Goal: Navigation & Orientation: Find specific page/section

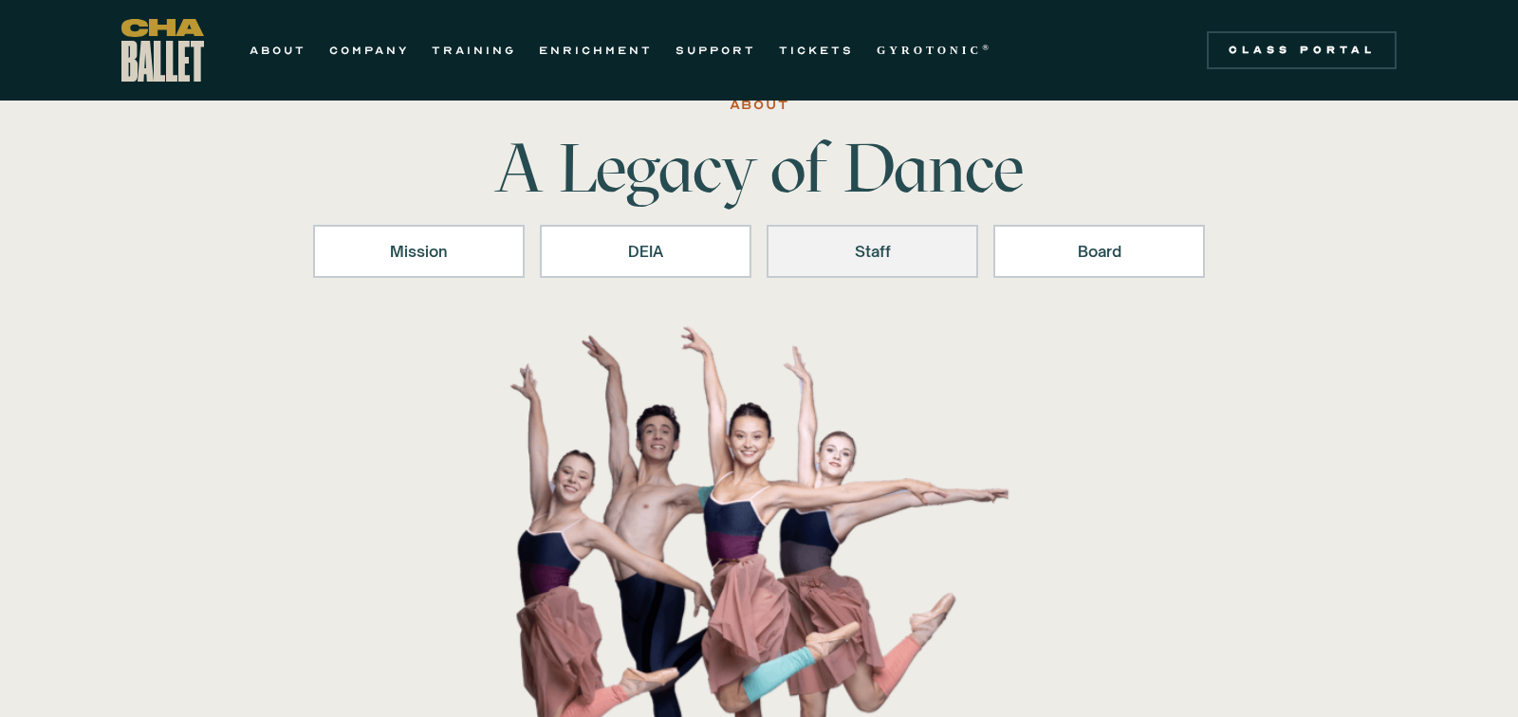
click at [904, 265] on link "Staff" at bounding box center [872, 251] width 212 height 53
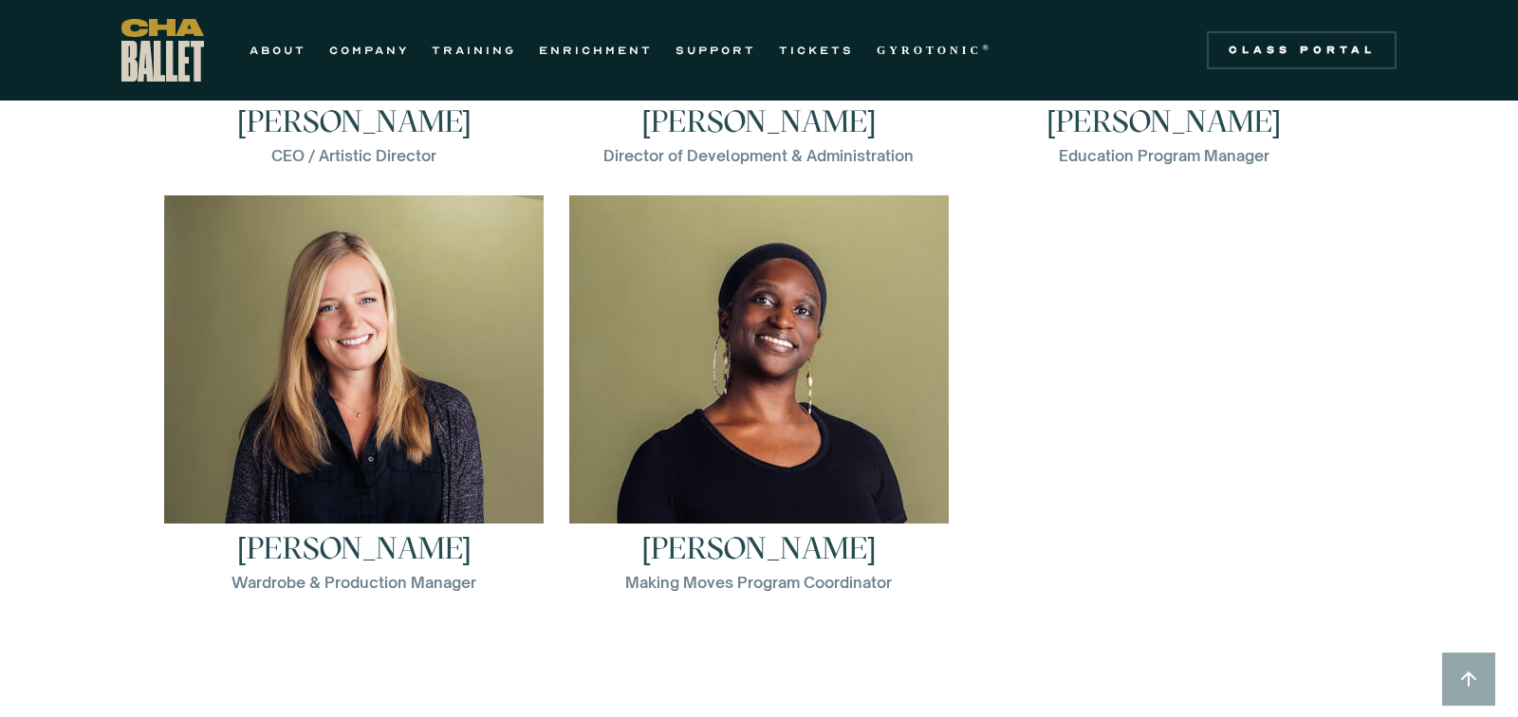
scroll to position [2601, 0]
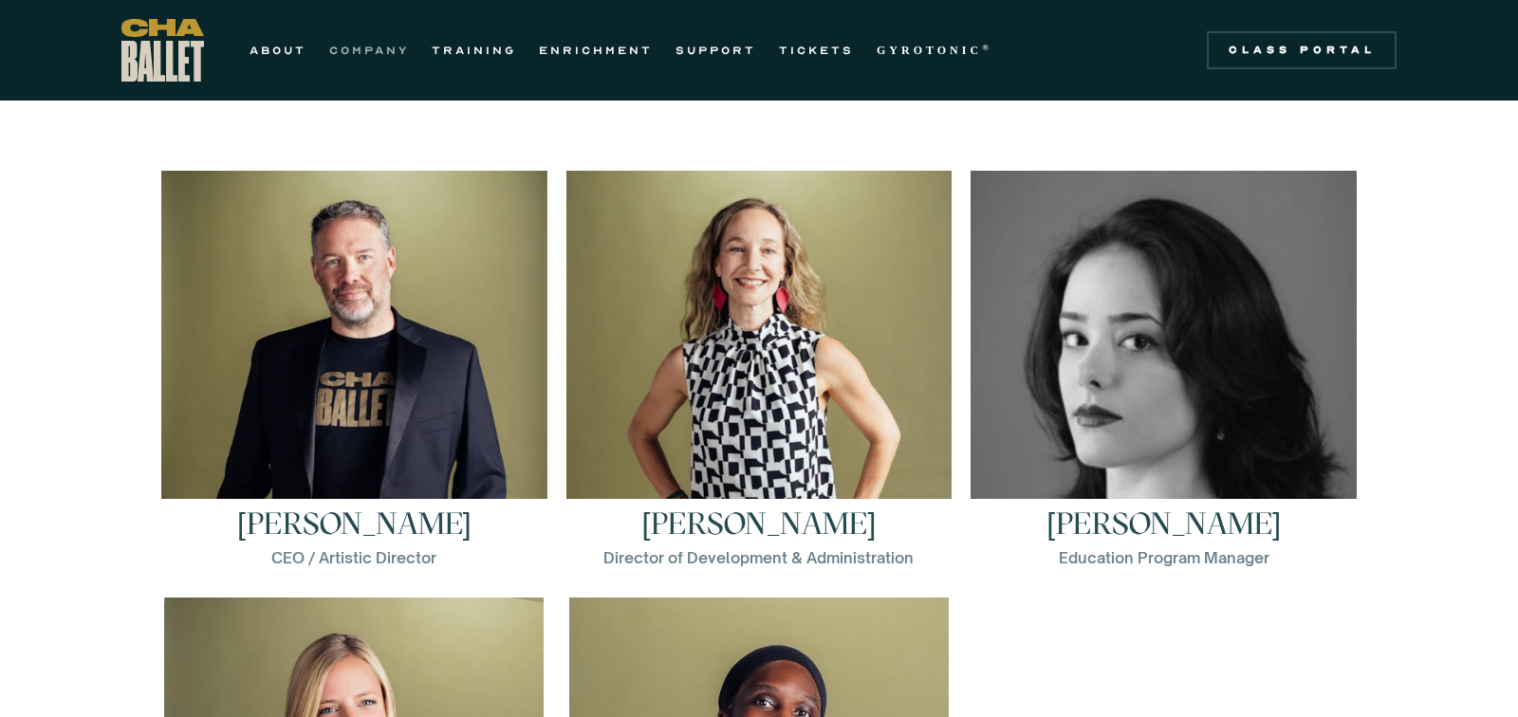
click at [372, 52] on link "COMPANY" at bounding box center [369, 50] width 80 height 23
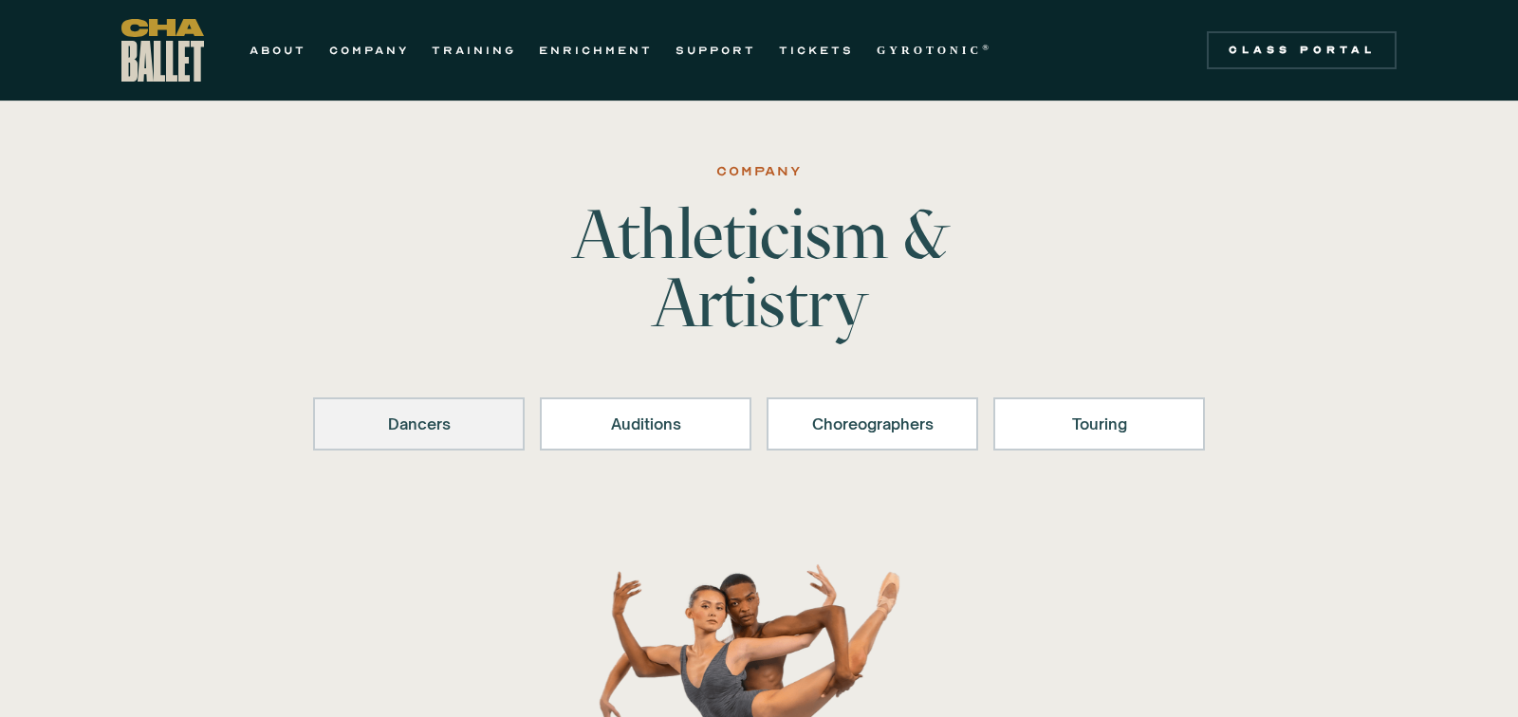
click at [424, 421] on div "Dancers" at bounding box center [419, 424] width 162 height 23
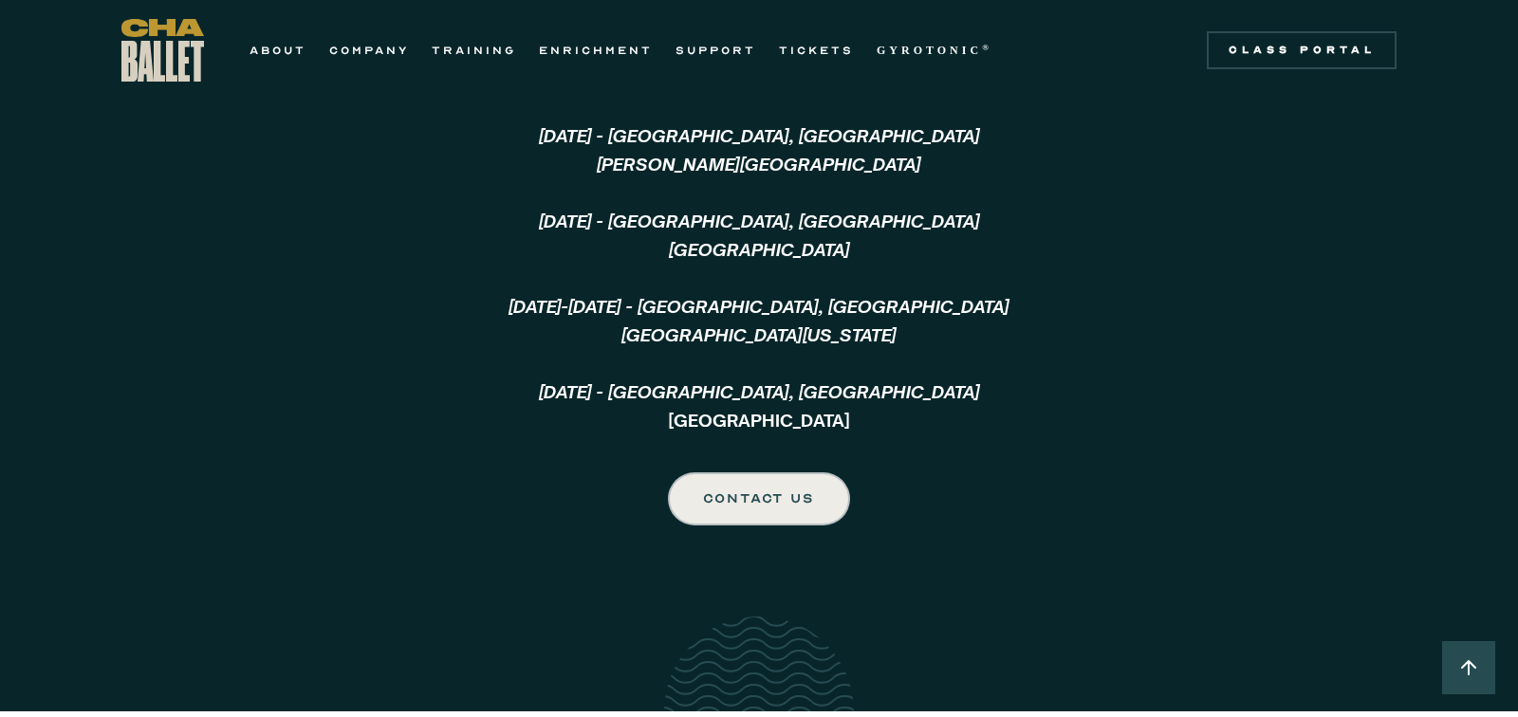
scroll to position [5068, 0]
